Goal: Information Seeking & Learning: Learn about a topic

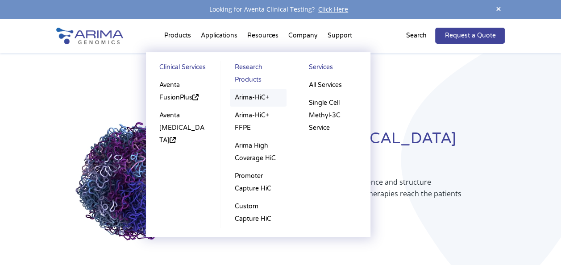
click at [249, 95] on link "Arima-HiC+" at bounding box center [258, 98] width 57 height 18
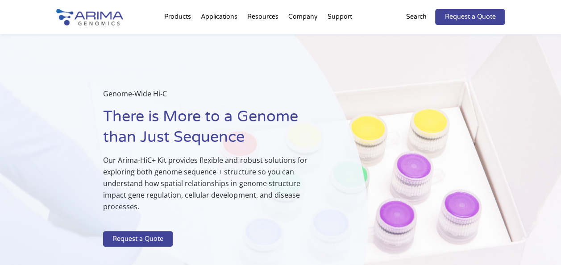
select select "Other/Non-US"
select select "[GEOGRAPHIC_DATA]"
